Goal: Book appointment/travel/reservation

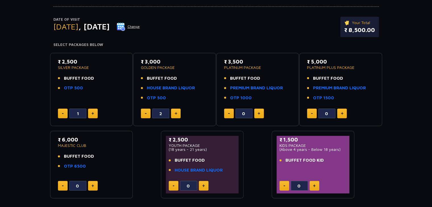
scroll to position [57, 0]
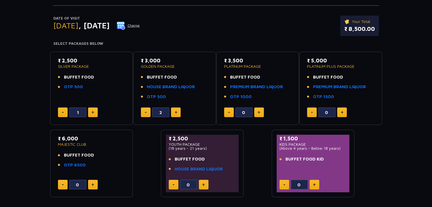
click at [140, 23] on button "Change" at bounding box center [128, 25] width 24 height 9
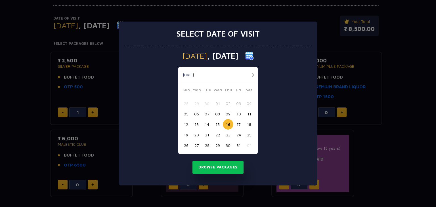
click at [252, 72] on button "button" at bounding box center [252, 74] width 7 height 7
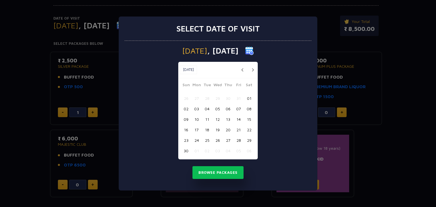
click at [239, 109] on button "07" at bounding box center [238, 109] width 10 height 10
click at [216, 181] on div "[DATE] [DATE] [DATE] Sun Mon Tue Wed Thu Fri Sat 26 27 28 29 30 31 01 02 03 04 …" at bounding box center [218, 116] width 187 height 150
click at [224, 173] on button "Browse Packages" at bounding box center [217, 172] width 51 height 13
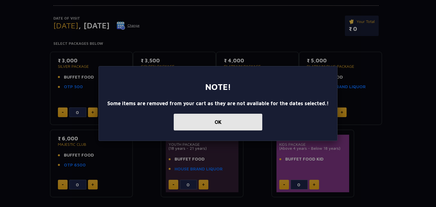
click at [245, 125] on button "OK" at bounding box center [218, 122] width 89 height 17
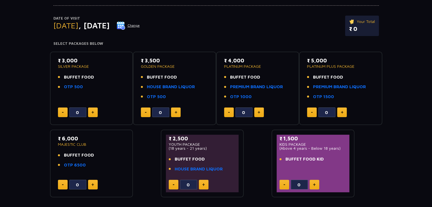
click at [140, 27] on button "Change" at bounding box center [128, 25] width 24 height 9
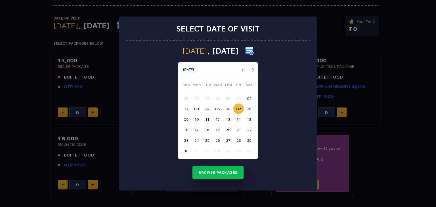
click at [225, 110] on button "06" at bounding box center [228, 109] width 10 height 10
click at [231, 169] on button "Browse Packages" at bounding box center [217, 172] width 51 height 13
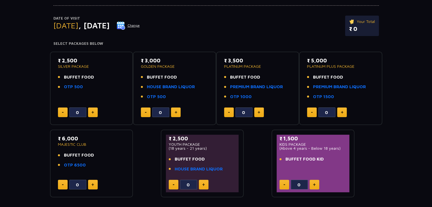
click at [94, 113] on button at bounding box center [93, 113] width 10 height 10
type input "1"
click at [176, 114] on button at bounding box center [176, 113] width 10 height 10
type input "2"
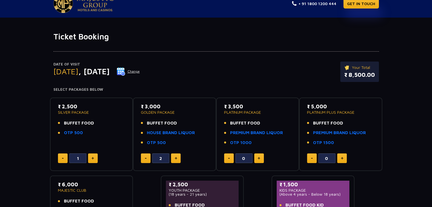
scroll to position [10, 0]
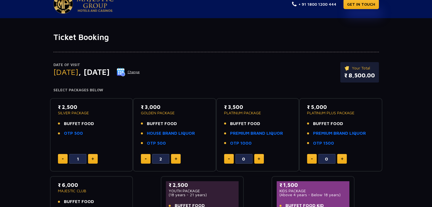
click at [355, 69] on p "Your Total" at bounding box center [359, 68] width 31 height 6
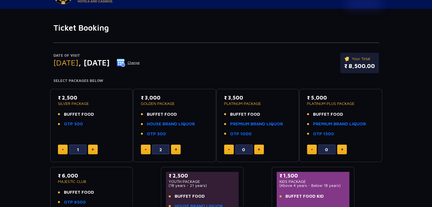
scroll to position [0, 0]
